Goal: Task Accomplishment & Management: Manage account settings

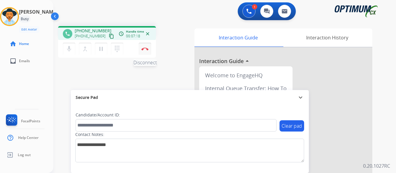
click at [144, 49] on img at bounding box center [144, 48] width 7 height 3
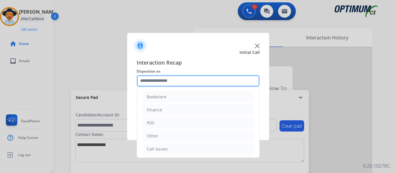
click at [187, 80] on input "text" at bounding box center [198, 81] width 123 height 12
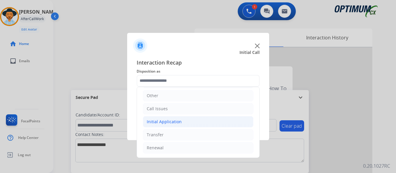
click at [176, 121] on div "Initial Application" at bounding box center [164, 122] width 35 height 6
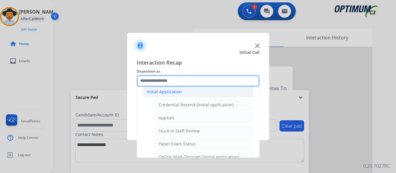
scroll to position [100, 0]
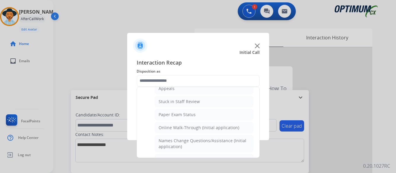
click at [198, 127] on div "Online Walk-Through (Initial application)" at bounding box center [199, 128] width 81 height 6
type input "**********"
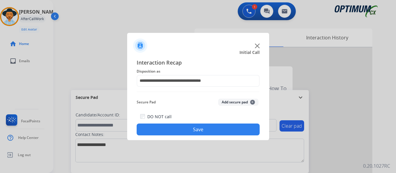
click at [213, 128] on button "Save" at bounding box center [198, 130] width 123 height 12
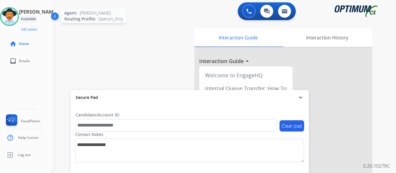
click at [18, 17] on img at bounding box center [9, 16] width 17 height 17
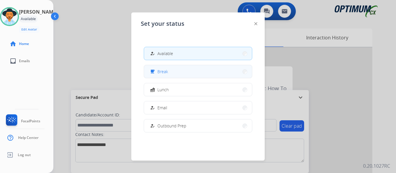
click at [197, 69] on button "free_breakfast Break" at bounding box center [198, 71] width 108 height 13
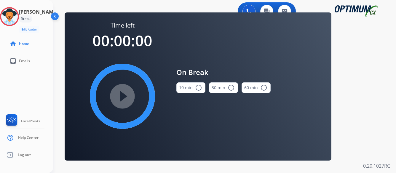
click at [198, 87] on mat-icon "radio_button_unchecked" at bounding box center [198, 87] width 7 height 7
click at [122, 95] on mat-icon "play_circle_filled" at bounding box center [122, 96] width 7 height 7
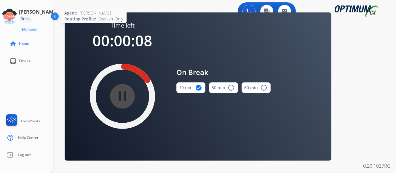
click at [17, 20] on icon at bounding box center [9, 16] width 19 height 19
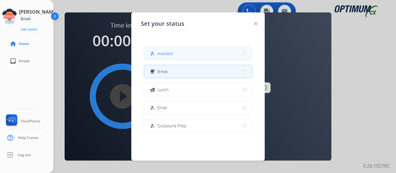
click at [196, 55] on button "how_to_reg Available" at bounding box center [198, 53] width 108 height 13
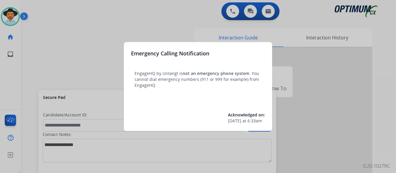
click at [352, 109] on div at bounding box center [198, 86] width 396 height 173
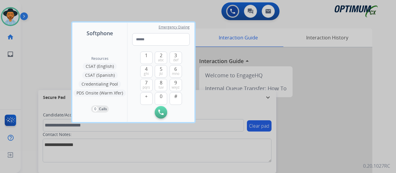
click at [352, 109] on div at bounding box center [198, 86] width 396 height 173
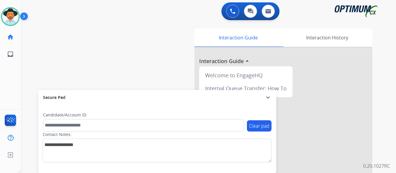
click at [24, 16] on img at bounding box center [25, 17] width 10 height 11
